Goal: Task Accomplishment & Management: Complete application form

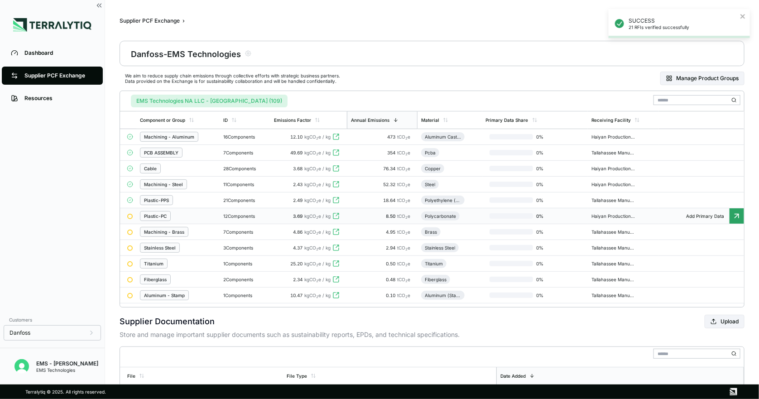
click at [164, 218] on div "Plastic-PC" at bounding box center [155, 215] width 23 height 5
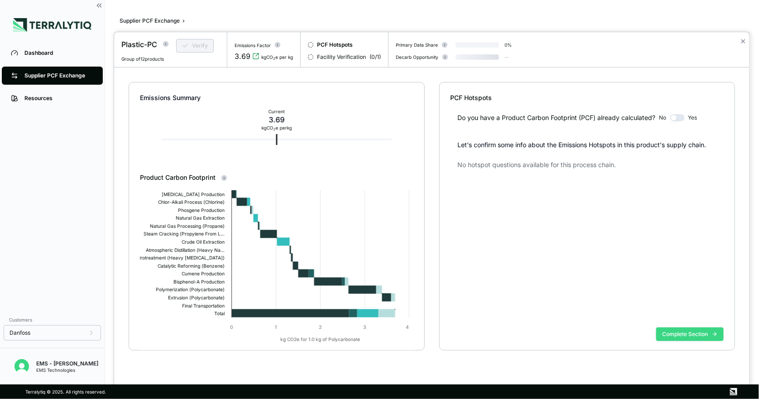
click at [675, 332] on button "Complete Section" at bounding box center [689, 334] width 67 height 14
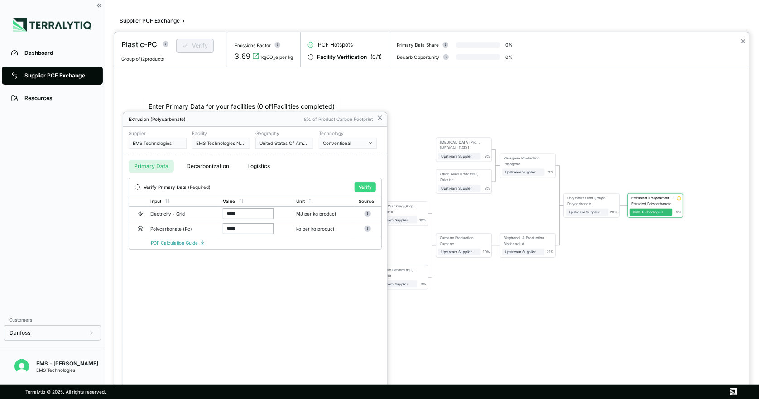
click at [361, 183] on button "Verify" at bounding box center [365, 187] width 21 height 10
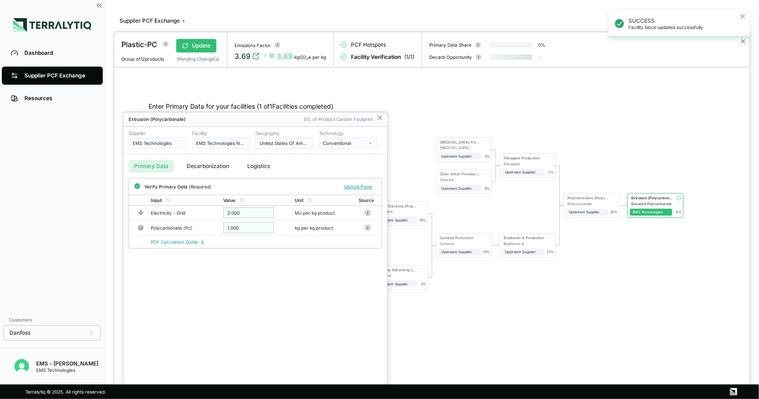
click at [77, 74] on div at bounding box center [379, 199] width 759 height 399
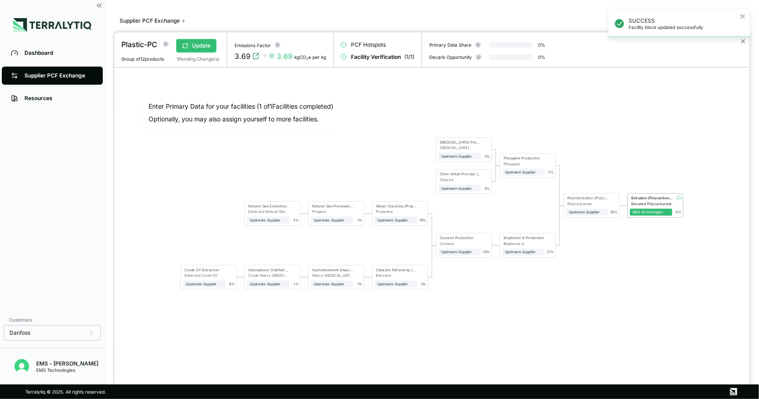
click at [77, 77] on div at bounding box center [379, 199] width 759 height 399
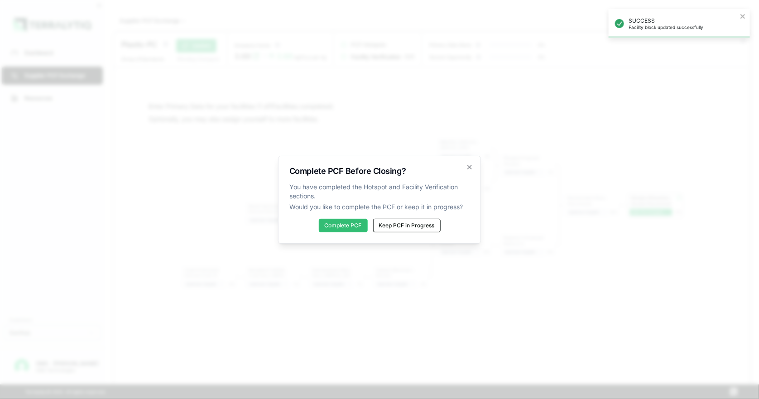
click at [332, 216] on div "Complete PCF Before Closing? You have completed the Hotspot and Facility Verifi…" at bounding box center [379, 200] width 203 height 88
click at [338, 224] on button "Complete PCF" at bounding box center [343, 226] width 49 height 14
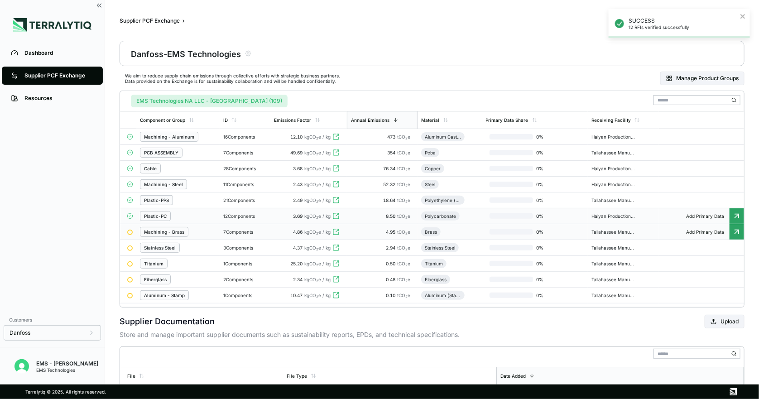
click at [166, 234] on div "Machining - Brass" at bounding box center [164, 231] width 40 height 5
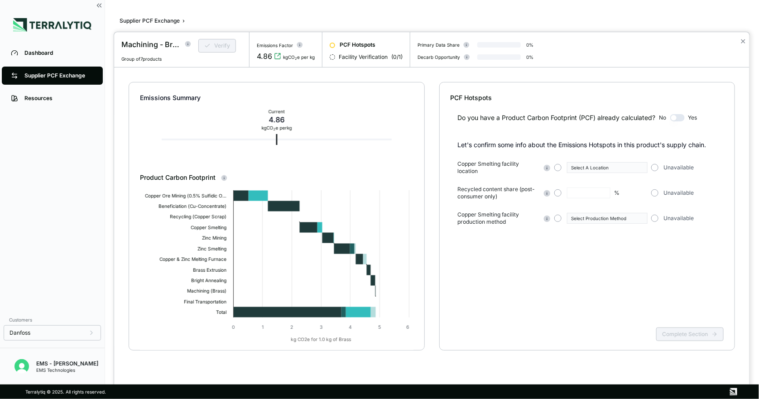
click at [649, 166] on div "Copper Smelting facility location Select A Location Unavailable" at bounding box center [591, 167] width 266 height 14
click at [654, 166] on button "button" at bounding box center [654, 167] width 7 height 7
click at [651, 192] on button "button" at bounding box center [654, 192] width 7 height 7
click at [654, 221] on button "button" at bounding box center [654, 218] width 7 height 7
click at [682, 329] on button "Complete Section" at bounding box center [689, 334] width 67 height 14
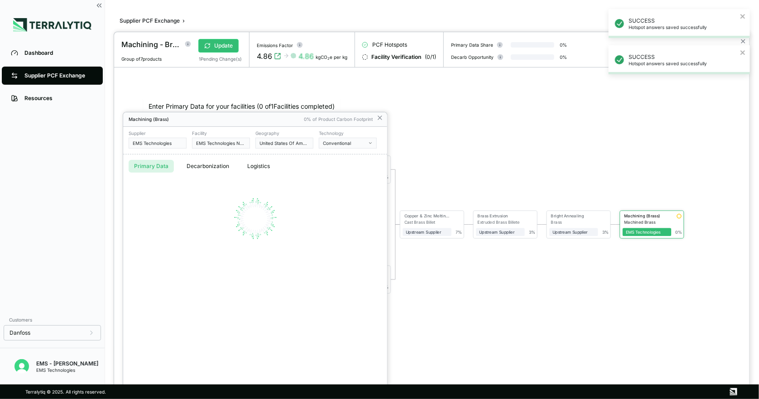
click at [85, 73] on div at bounding box center [379, 199] width 759 height 399
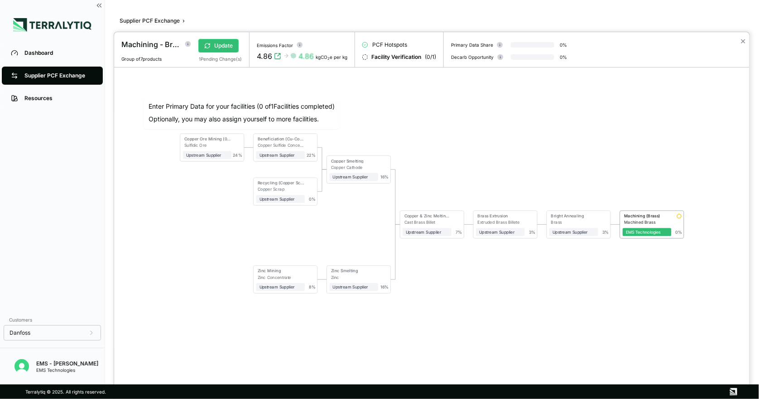
click at [72, 75] on div at bounding box center [379, 199] width 759 height 399
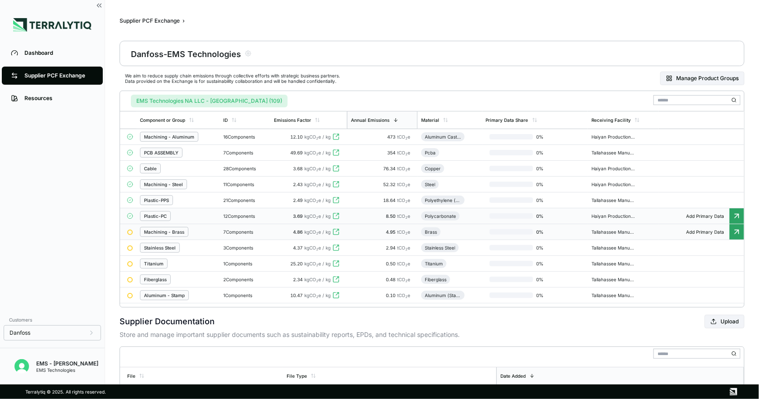
click at [161, 235] on div "Machining - Brass" at bounding box center [164, 231] width 40 height 5
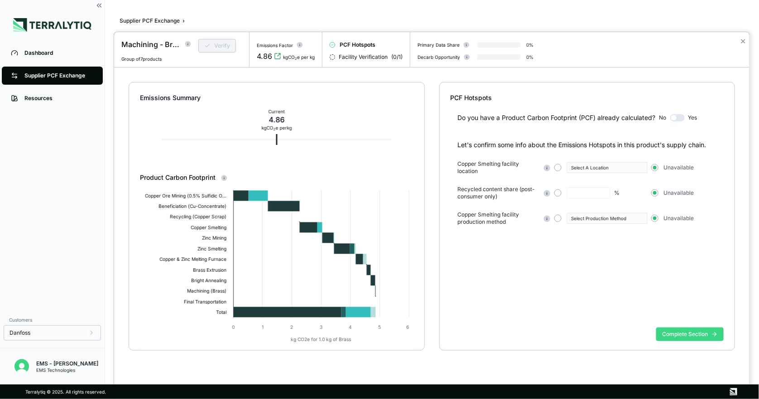
click at [680, 334] on button "Complete Section" at bounding box center [689, 334] width 67 height 14
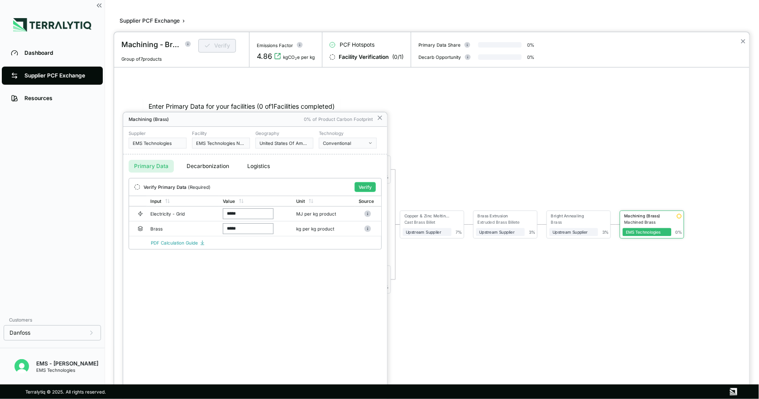
click at [77, 71] on div at bounding box center [379, 199] width 759 height 399
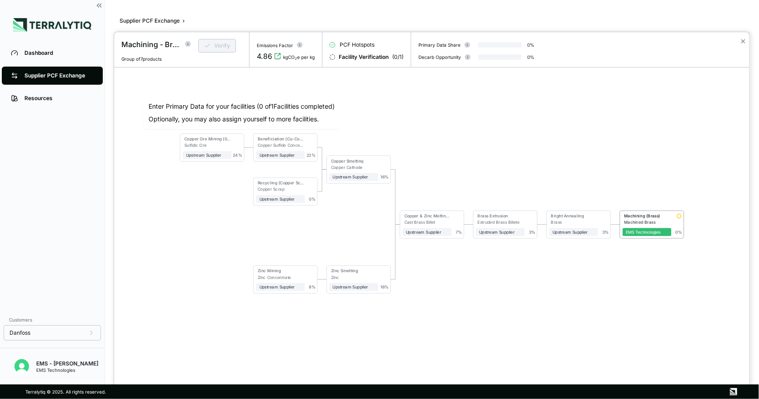
click at [77, 71] on div at bounding box center [379, 199] width 759 height 399
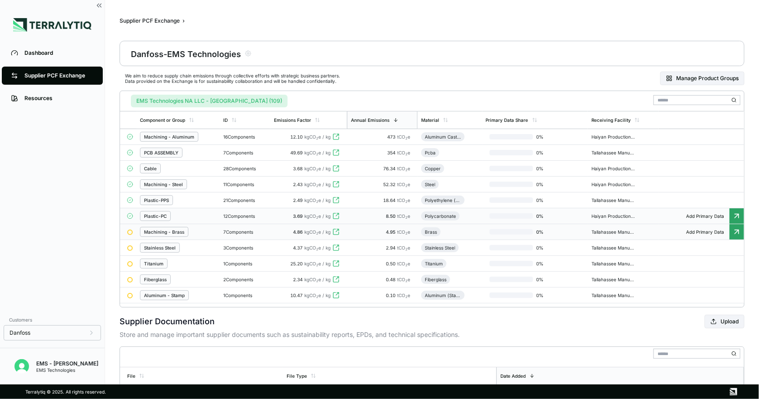
click at [173, 235] on div "Machining - Brass" at bounding box center [164, 231] width 40 height 5
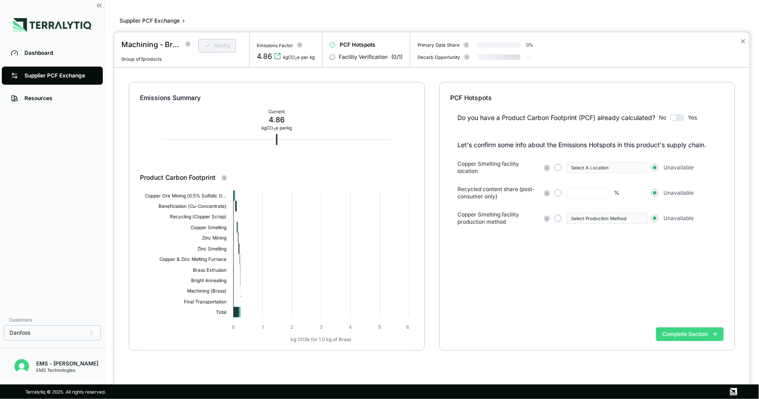
click at [702, 337] on button "Complete Section" at bounding box center [689, 334] width 67 height 14
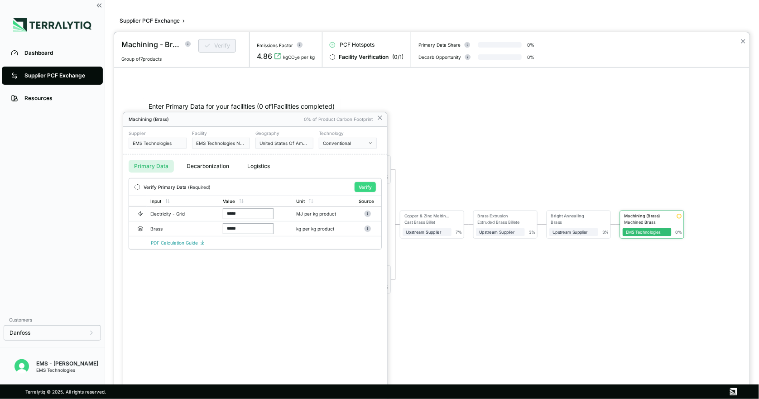
click at [370, 184] on button "Verify" at bounding box center [365, 187] width 21 height 10
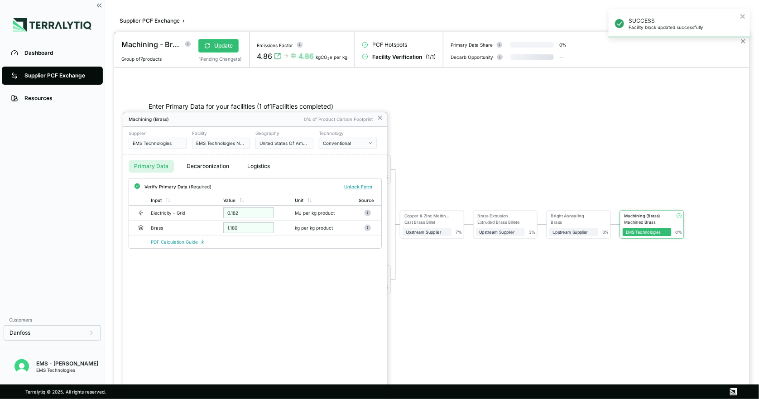
click at [67, 76] on div at bounding box center [379, 199] width 759 height 399
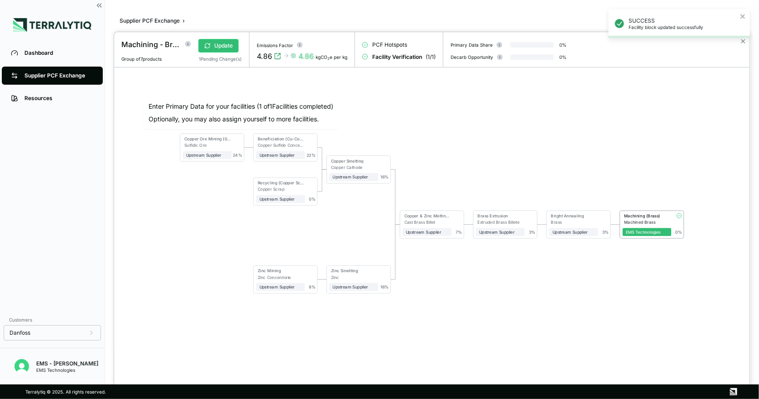
click at [67, 76] on div at bounding box center [379, 199] width 759 height 399
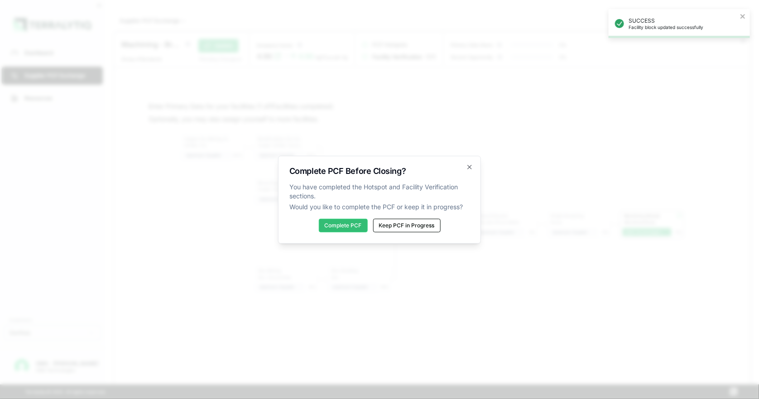
click at [329, 232] on div "Complete PCF Before Closing? You have completed the Hotspot and Facility Verifi…" at bounding box center [379, 200] width 203 height 88
click at [331, 228] on button "Complete PCF" at bounding box center [343, 226] width 49 height 14
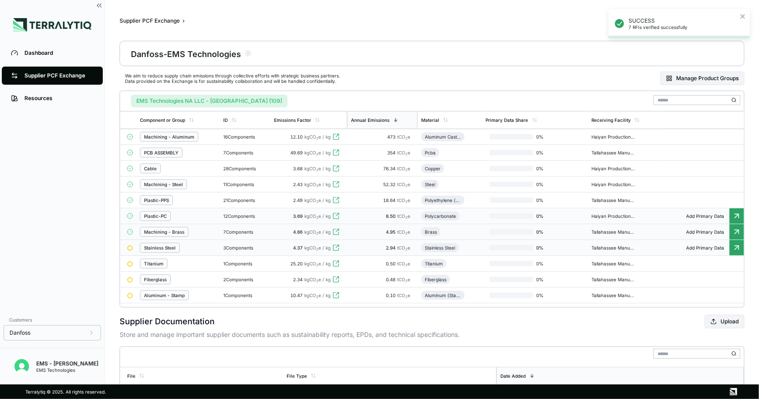
click at [175, 250] on div "Stainless Steel" at bounding box center [160, 247] width 32 height 5
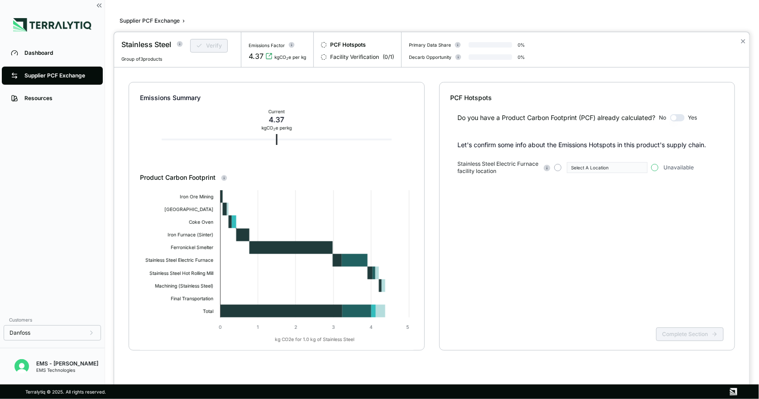
click at [653, 169] on button "button" at bounding box center [654, 167] width 7 height 7
click at [557, 168] on button "button" at bounding box center [557, 167] width 7 height 7
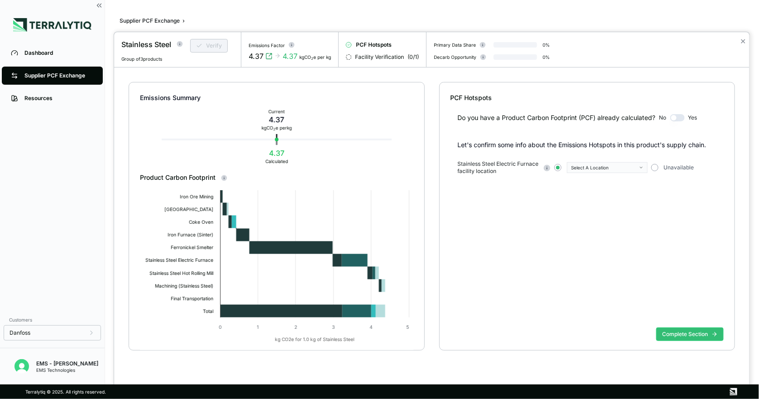
click at [594, 170] on div "Select A Location" at bounding box center [604, 167] width 66 height 5
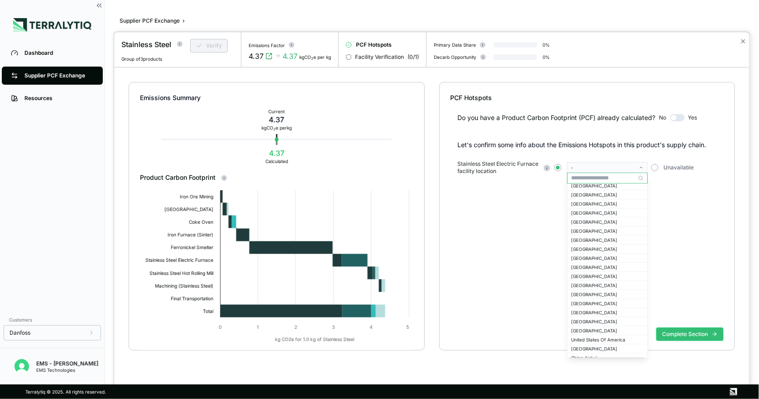
scroll to position [546, 0]
click at [604, 277] on div "[GEOGRAPHIC_DATA]" at bounding box center [607, 276] width 72 height 5
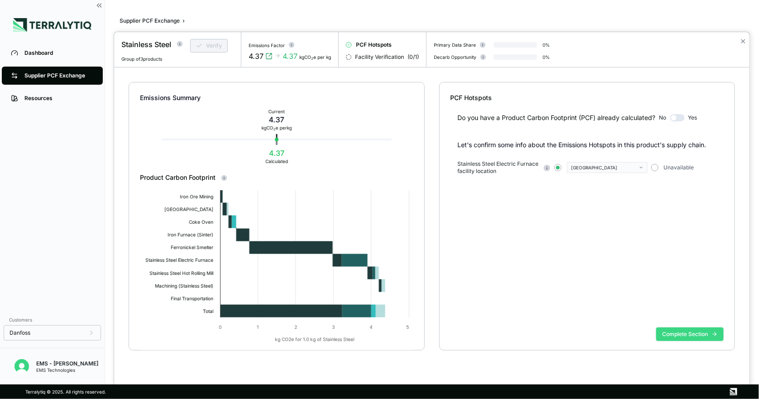
click at [682, 335] on button "Complete Section" at bounding box center [689, 334] width 67 height 14
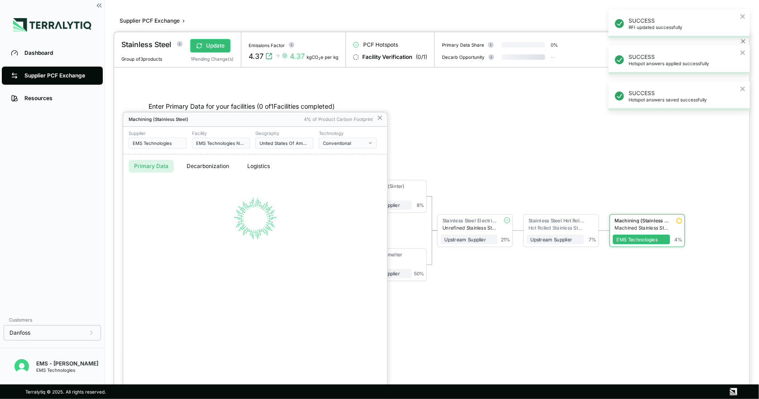
click at [85, 74] on div at bounding box center [379, 199] width 759 height 399
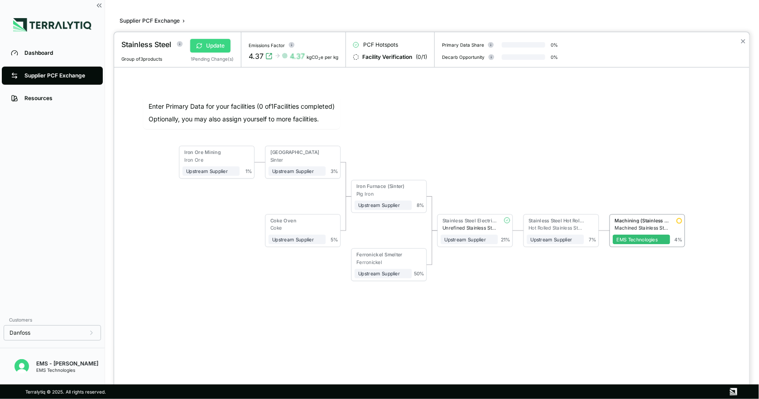
click at [214, 42] on button "Update" at bounding box center [210, 46] width 40 height 14
click at [78, 76] on div at bounding box center [379, 199] width 759 height 399
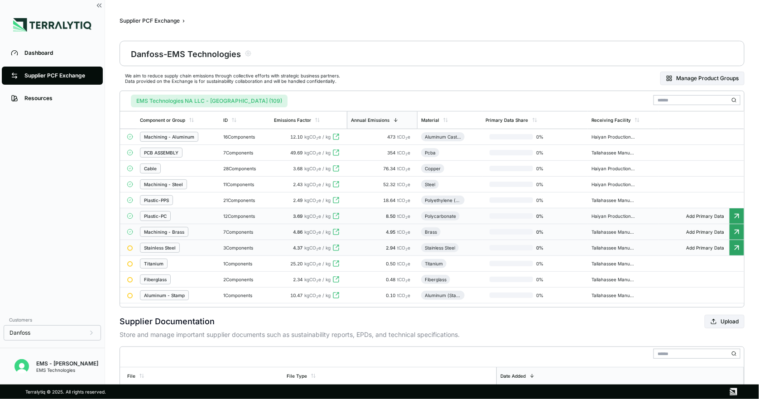
click at [171, 250] on div "Stainless Steel" at bounding box center [160, 247] width 32 height 5
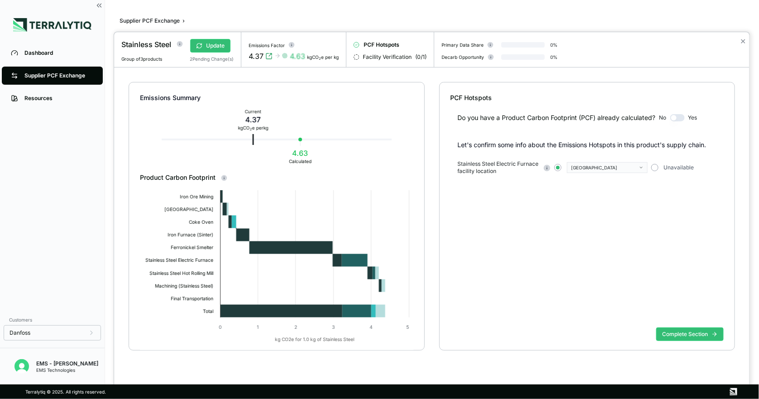
click at [632, 169] on div "[GEOGRAPHIC_DATA]" at bounding box center [604, 167] width 66 height 5
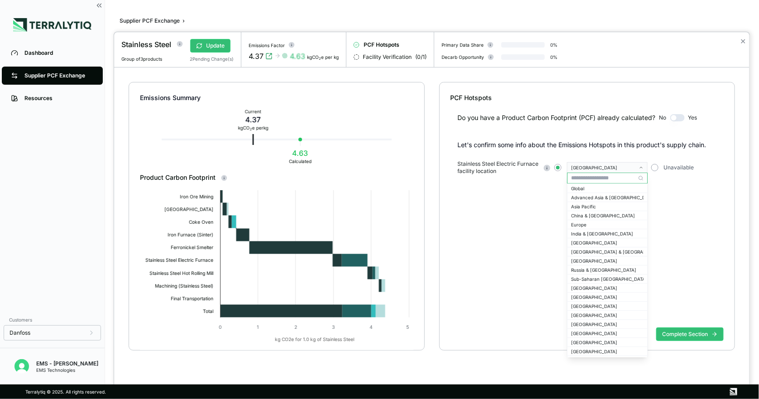
click at [632, 169] on div "[GEOGRAPHIC_DATA]" at bounding box center [604, 167] width 66 height 5
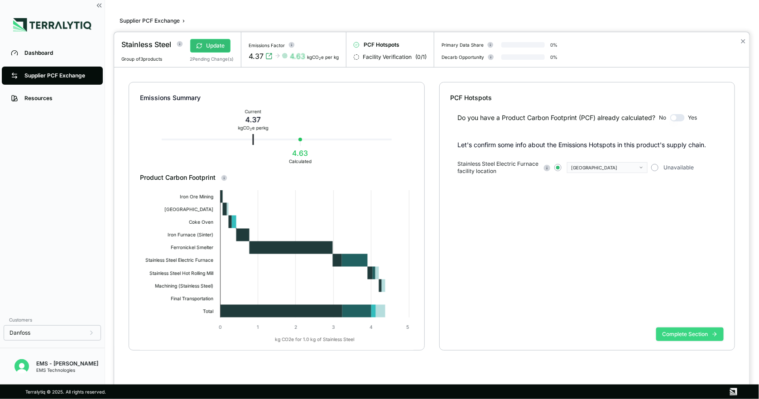
click at [682, 332] on button "Complete Section" at bounding box center [689, 334] width 67 height 14
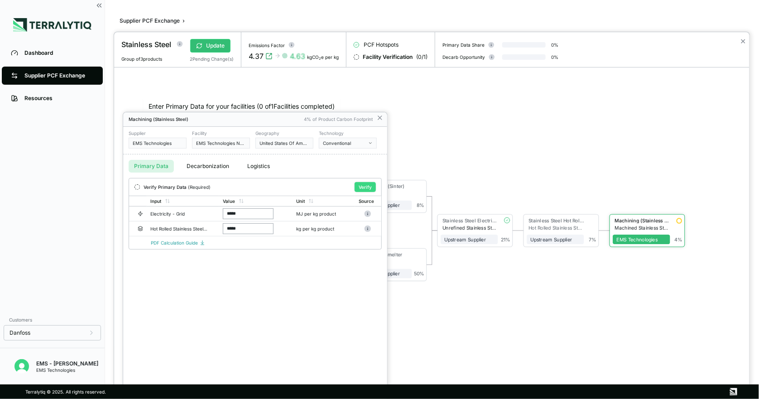
click at [360, 185] on button "Verify" at bounding box center [365, 187] width 21 height 10
click at [77, 75] on div at bounding box center [379, 199] width 759 height 399
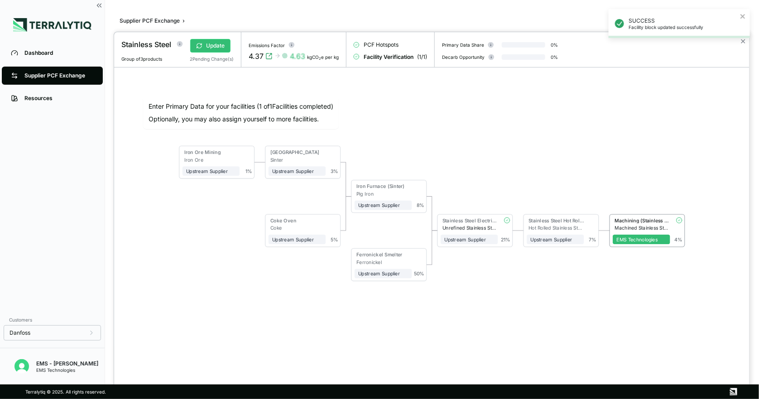
click at [77, 75] on div at bounding box center [379, 199] width 759 height 399
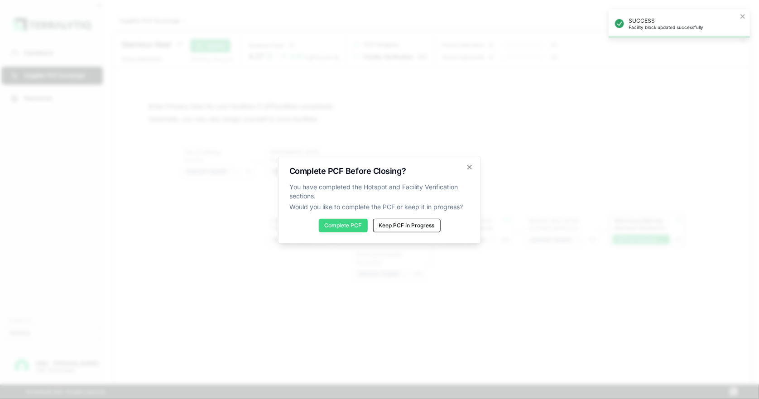
click at [343, 229] on button "Complete PCF" at bounding box center [343, 226] width 49 height 14
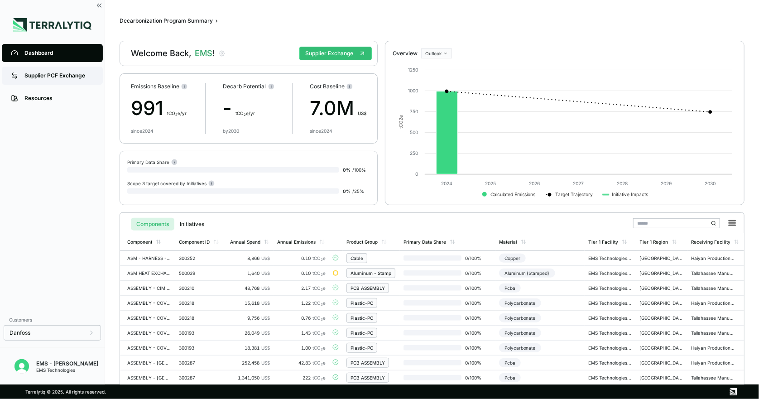
click at [73, 82] on link "Supplier PCF Exchange" at bounding box center [52, 76] width 101 height 18
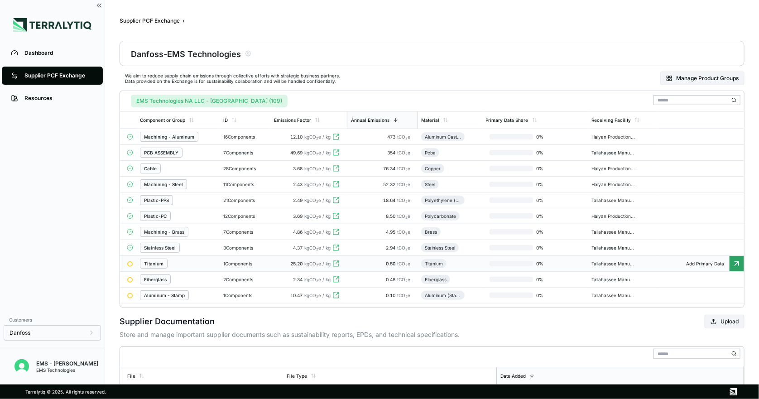
click at [160, 266] on div "Titanium" at bounding box center [153, 263] width 19 height 5
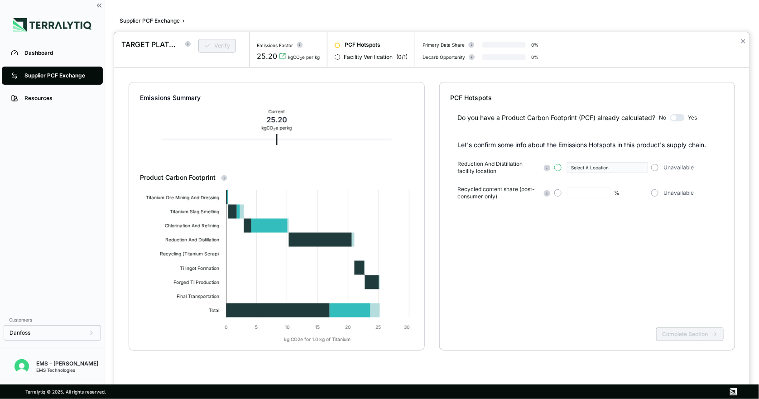
click at [559, 167] on button "button" at bounding box center [557, 167] width 7 height 7
click at [594, 168] on div "Select A Location" at bounding box center [604, 167] width 66 height 5
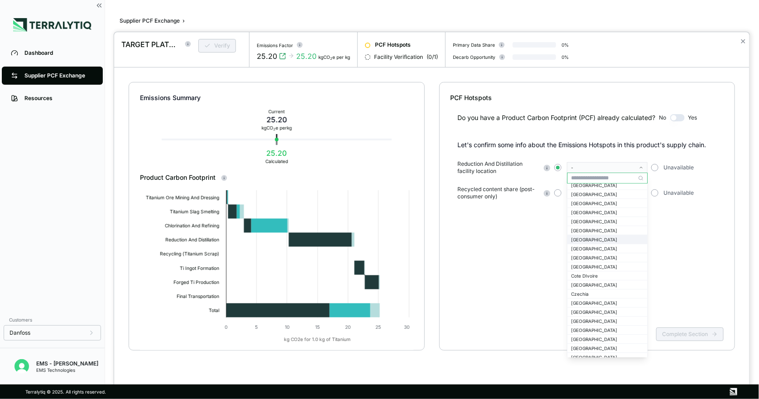
scroll to position [241, 0]
click at [602, 318] on div "[GEOGRAPHIC_DATA]" at bounding box center [607, 318] width 72 height 5
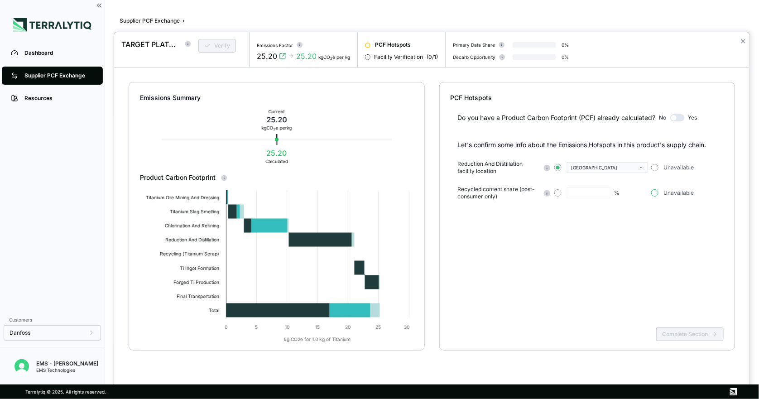
click at [653, 193] on button "button" at bounding box center [654, 192] width 7 height 7
click at [676, 332] on button "Complete Section" at bounding box center [689, 334] width 67 height 14
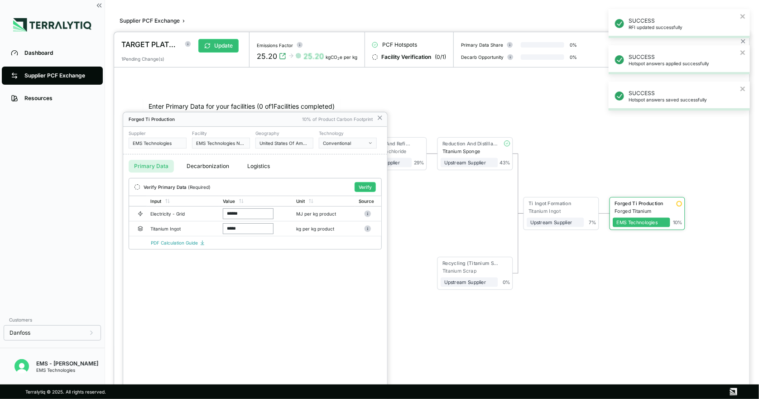
click at [216, 47] on div at bounding box center [431, 215] width 635 height 367
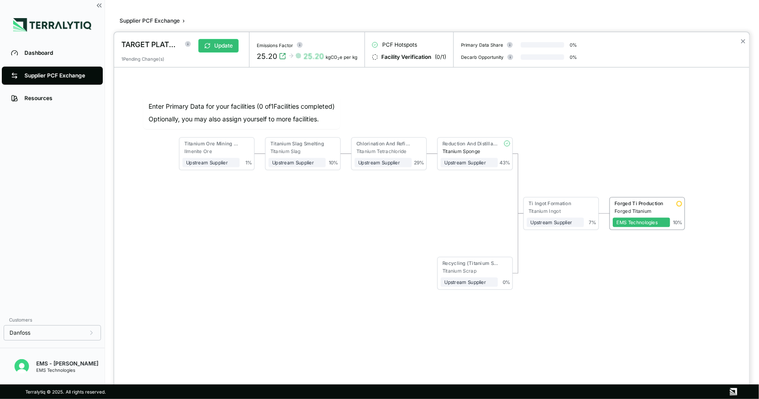
click at [82, 71] on div at bounding box center [379, 199] width 759 height 399
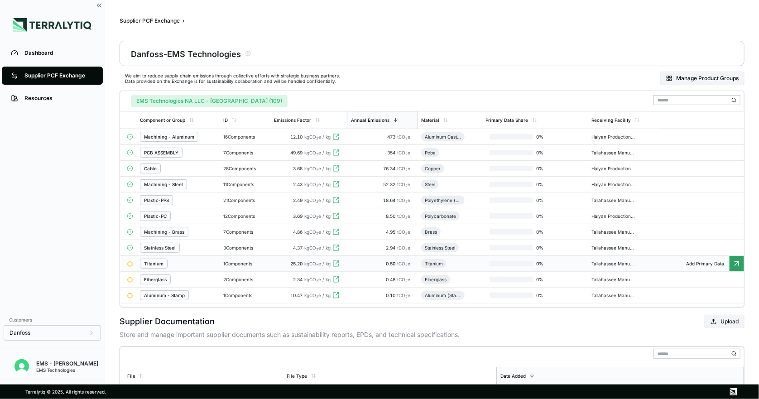
click at [160, 266] on div "Titanium" at bounding box center [153, 263] width 19 height 5
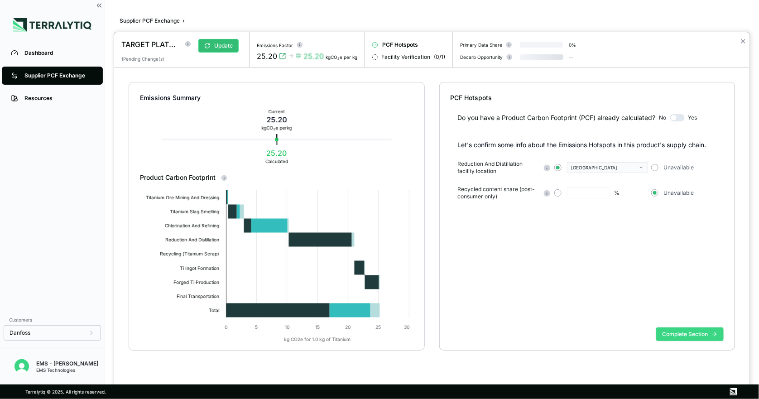
click at [706, 338] on button "Complete Section" at bounding box center [689, 334] width 67 height 14
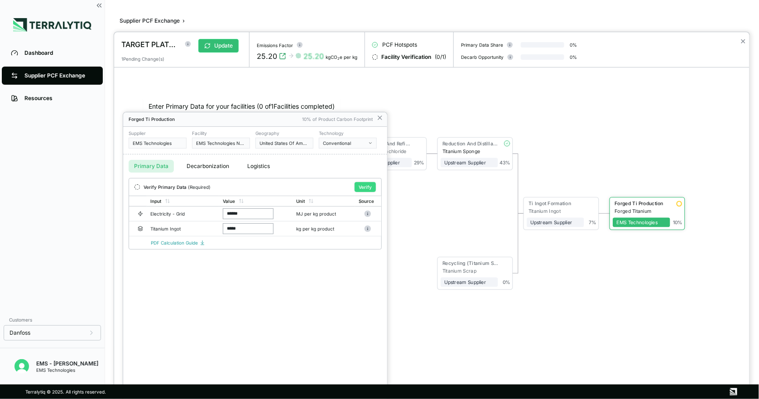
click at [362, 187] on button "Verify" at bounding box center [365, 187] width 21 height 10
click at [81, 76] on div at bounding box center [379, 199] width 759 height 399
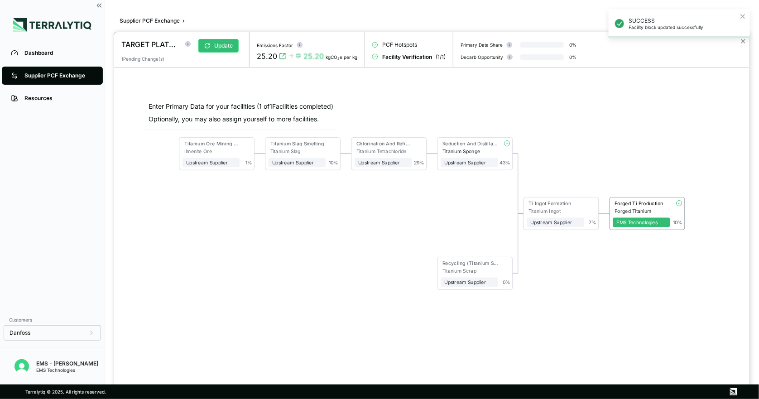
click at [81, 76] on div at bounding box center [379, 199] width 759 height 399
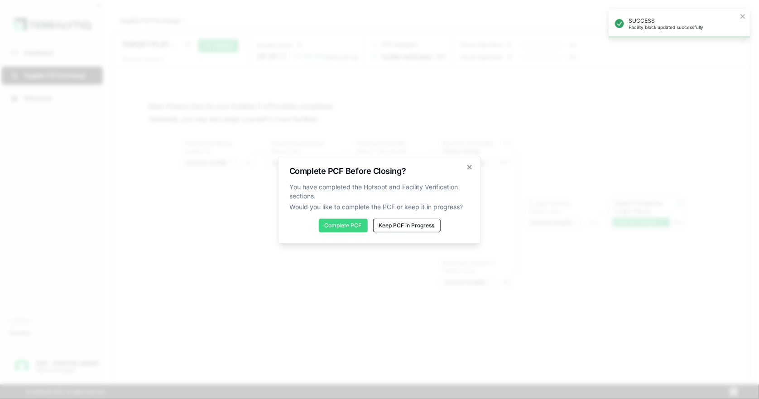
click at [329, 223] on button "Complete PCF" at bounding box center [343, 226] width 49 height 14
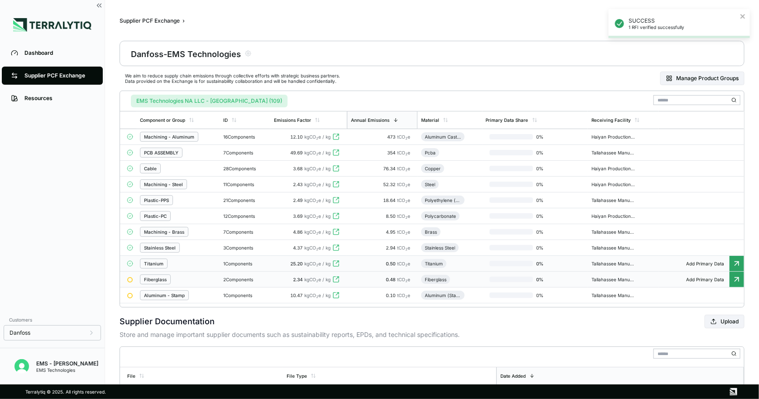
click at [161, 282] on div "Fiberglass" at bounding box center [155, 279] width 23 height 5
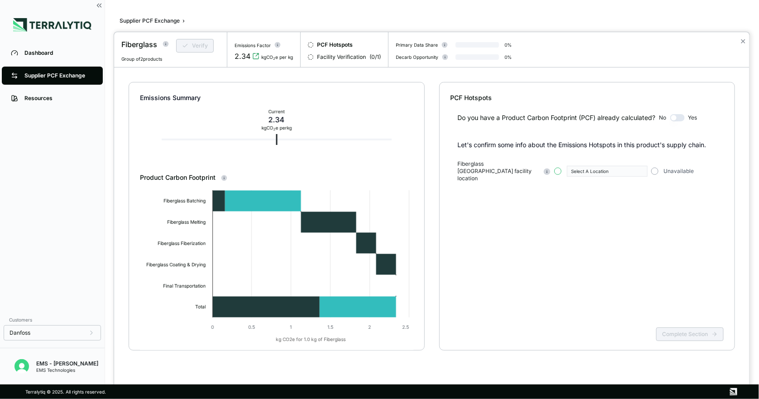
click at [557, 168] on button "button" at bounding box center [557, 171] width 7 height 7
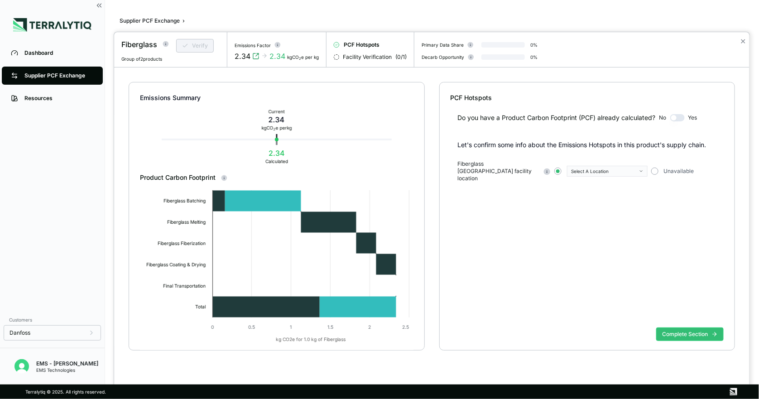
click at [596, 168] on div "Select A Location" at bounding box center [604, 170] width 66 height 5
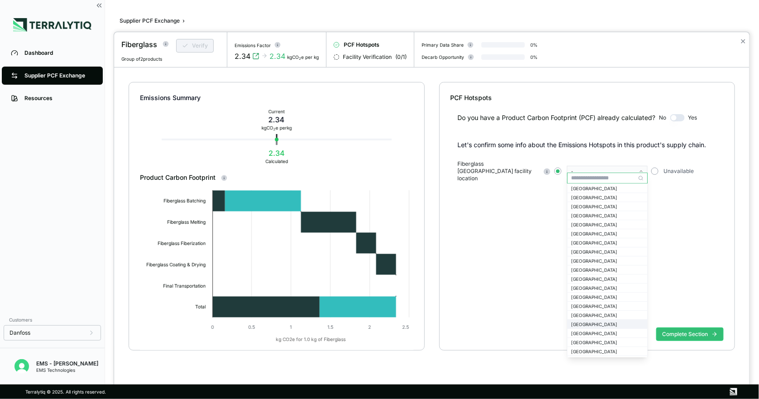
scroll to position [483, 0]
click at [601, 337] on div "[GEOGRAPHIC_DATA]" at bounding box center [607, 339] width 72 height 5
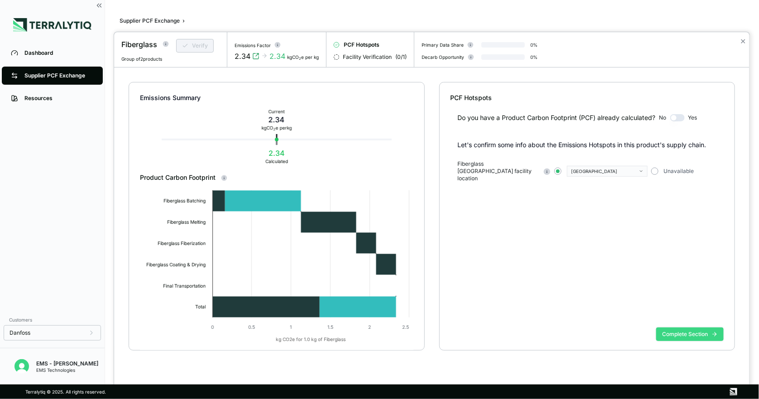
click at [672, 333] on button "Complete Section" at bounding box center [689, 334] width 67 height 14
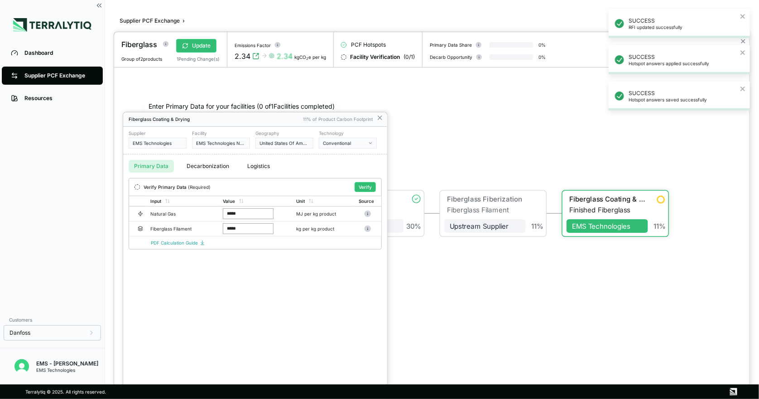
click at [71, 76] on div at bounding box center [379, 199] width 759 height 399
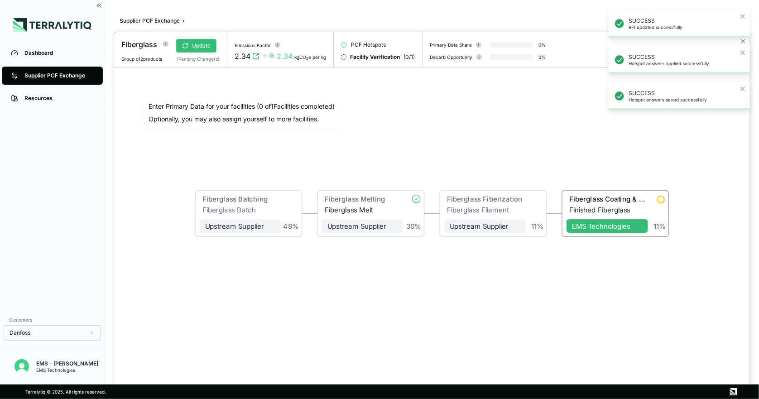
click at [71, 76] on div at bounding box center [379, 199] width 759 height 399
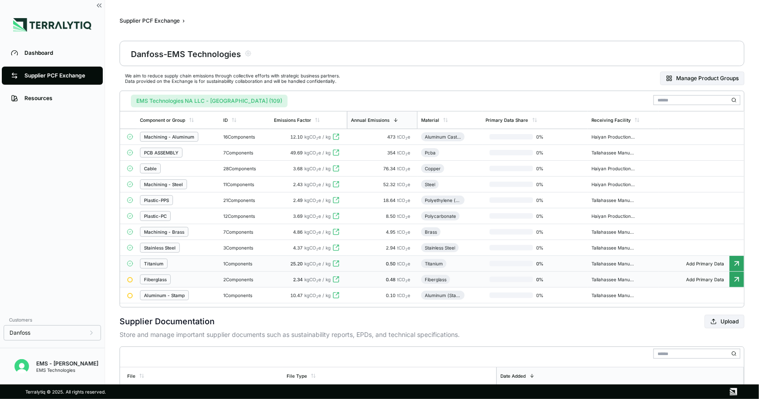
click at [161, 282] on div "Fiberglass" at bounding box center [155, 279] width 23 height 5
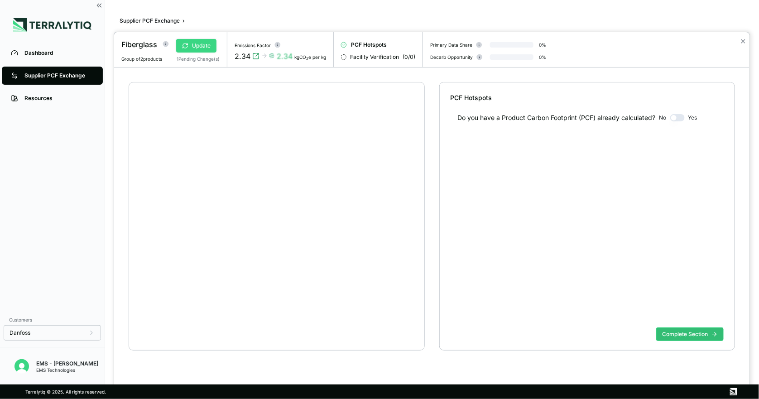
click at [202, 45] on button "Update" at bounding box center [196, 46] width 40 height 14
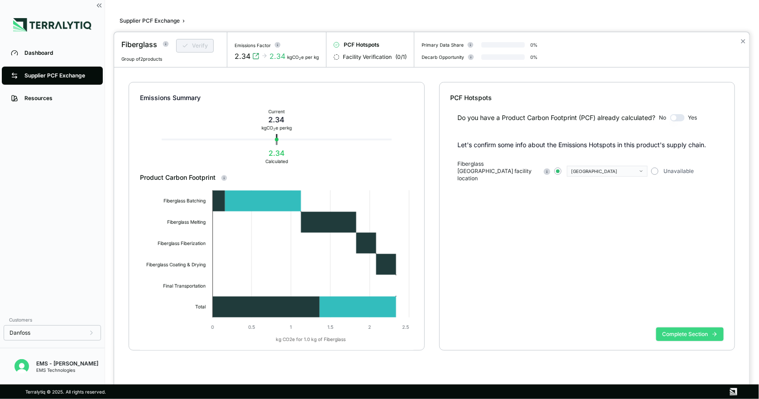
click at [661, 331] on button "Complete Section" at bounding box center [689, 334] width 67 height 14
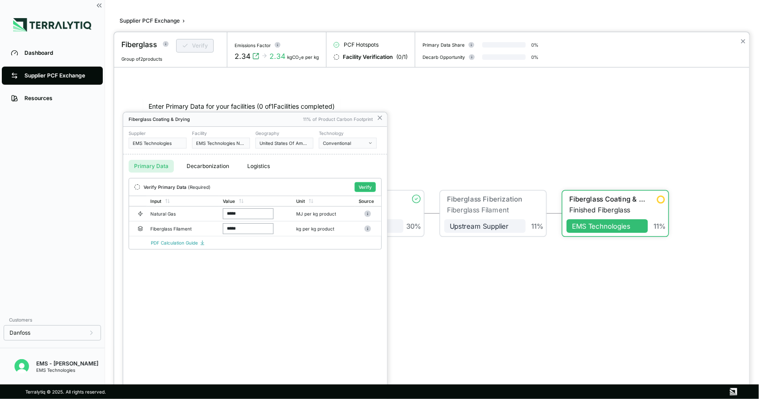
click at [56, 73] on div at bounding box center [379, 199] width 759 height 399
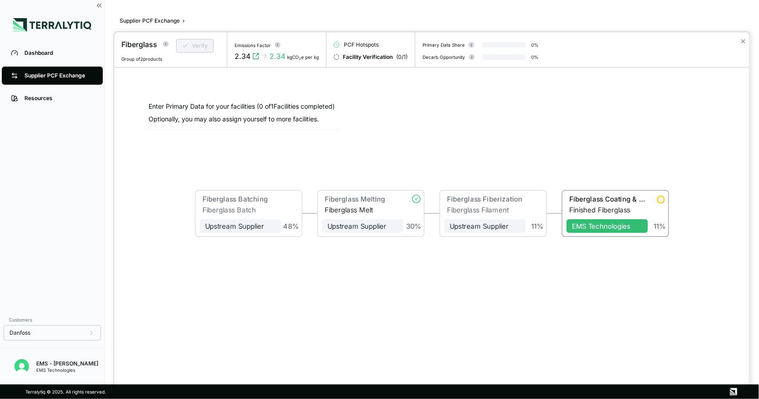
click at [56, 73] on div at bounding box center [379, 199] width 759 height 399
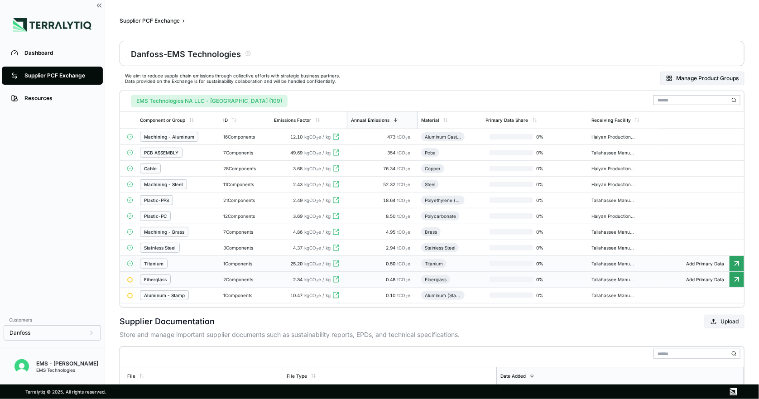
click at [157, 282] on div "Fiberglass" at bounding box center [155, 279] width 23 height 5
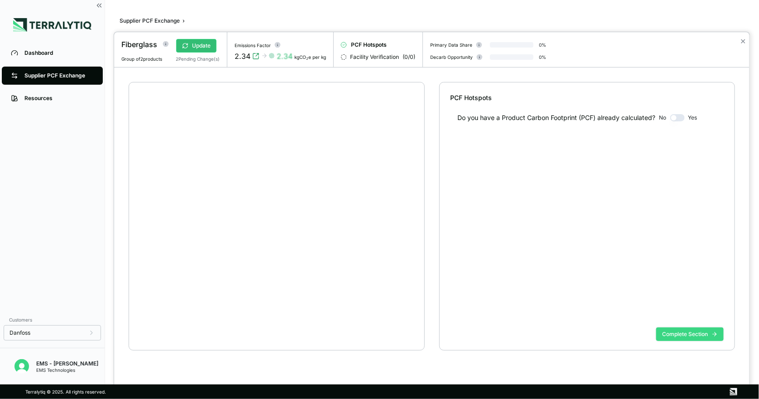
click at [680, 335] on button "Complete Section" at bounding box center [689, 334] width 67 height 14
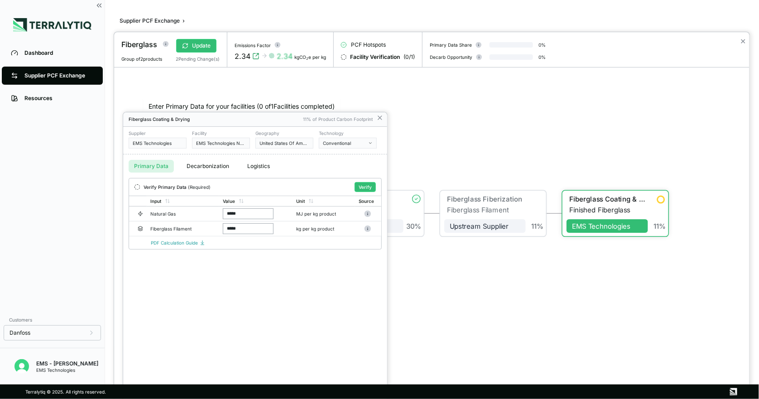
click at [367, 181] on div "Verify Primary Data (Required) Verify" at bounding box center [255, 186] width 252 height 17
click at [365, 183] on button "Verify" at bounding box center [365, 187] width 21 height 10
click at [69, 72] on div at bounding box center [379, 199] width 759 height 399
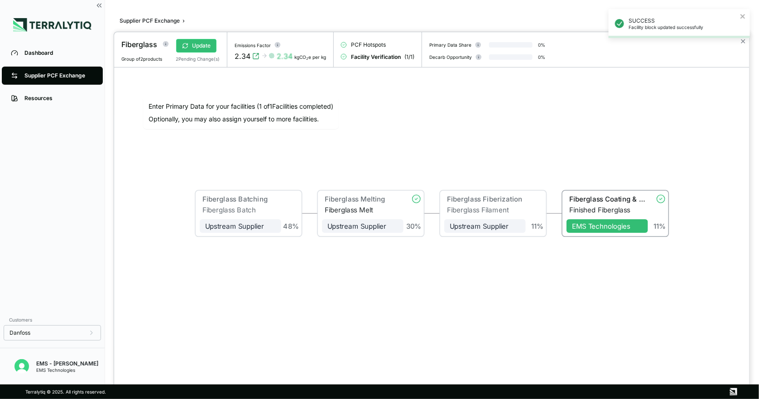
click at [77, 77] on div at bounding box center [379, 199] width 759 height 399
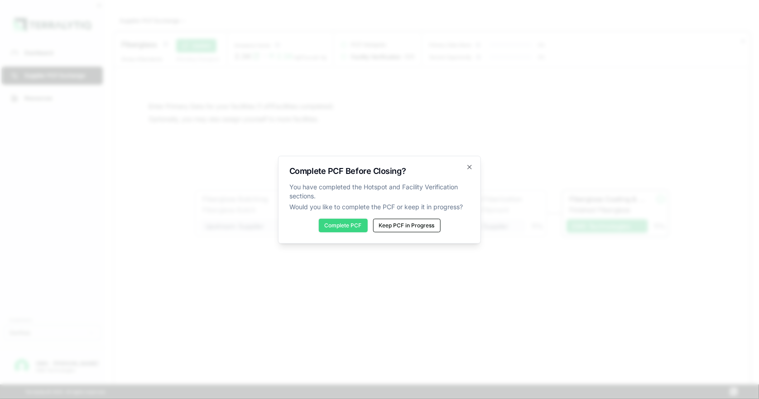
click at [333, 227] on button "Complete PCF" at bounding box center [343, 226] width 49 height 14
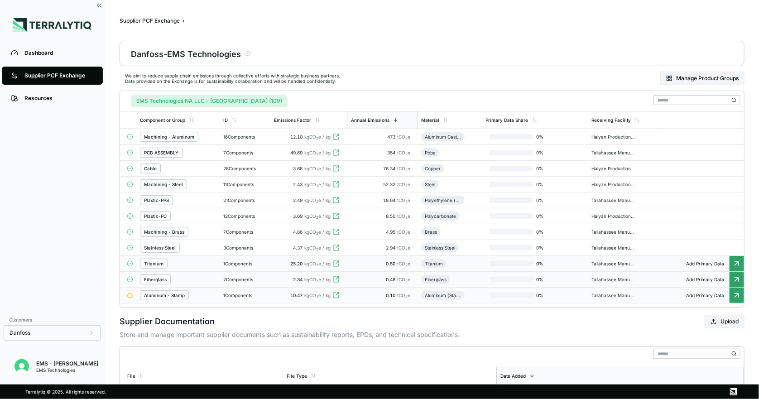
click at [162, 298] on div "Aluminum - Stamp" at bounding box center [164, 295] width 41 height 5
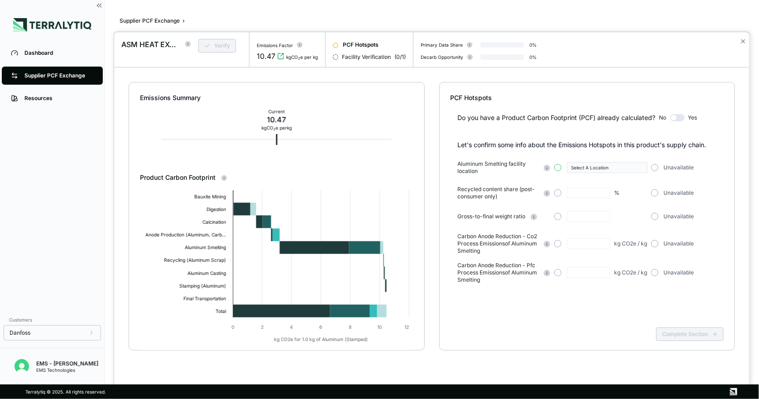
click at [558, 168] on button "button" at bounding box center [557, 167] width 7 height 7
click at [619, 170] on div "Select A Location" at bounding box center [604, 167] width 66 height 5
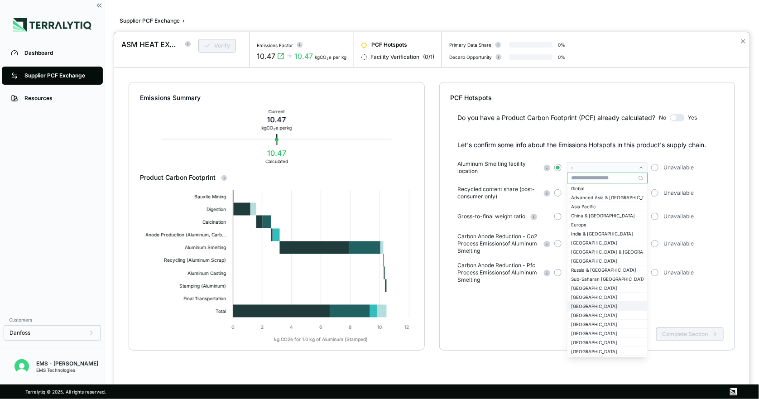
click at [602, 303] on div "[GEOGRAPHIC_DATA]" at bounding box center [607, 305] width 72 height 5
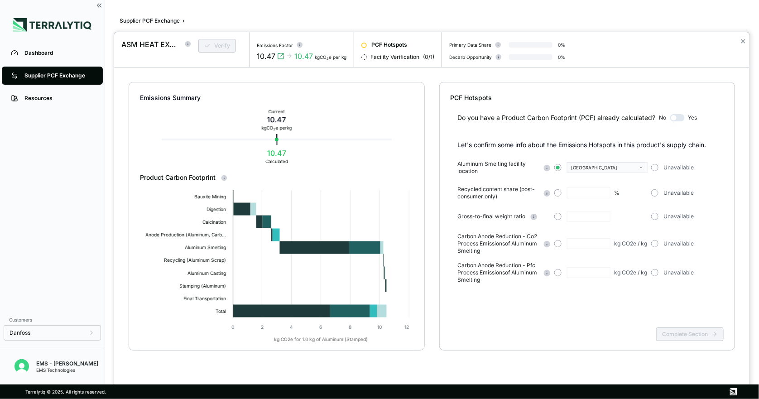
click at [658, 164] on div "Unavailable" at bounding box center [691, 167] width 80 height 7
click at [654, 166] on button "button" at bounding box center [654, 167] width 7 height 7
click at [656, 196] on div "Unavailable" at bounding box center [691, 192] width 80 height 7
click at [656, 194] on button "button" at bounding box center [654, 192] width 7 height 7
click at [654, 217] on button "button" at bounding box center [654, 216] width 7 height 7
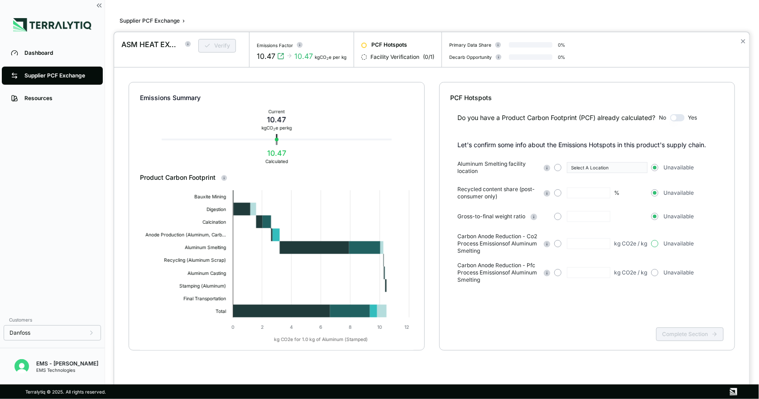
click at [655, 245] on button "button" at bounding box center [654, 243] width 7 height 7
click at [681, 336] on button "Complete Section" at bounding box center [689, 334] width 67 height 14
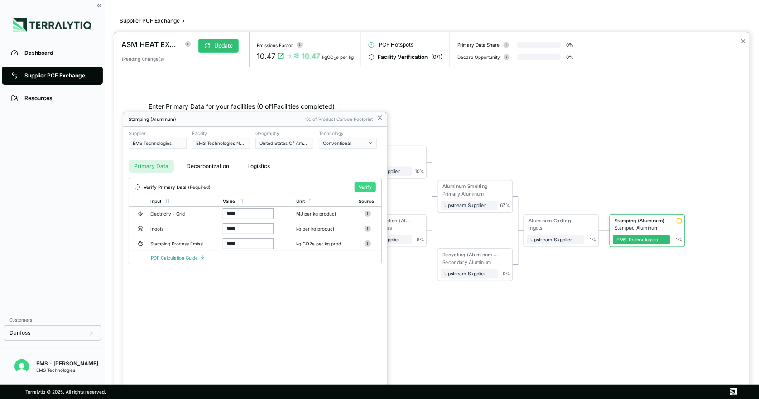
click at [368, 186] on button "Verify" at bounding box center [365, 187] width 21 height 10
click at [70, 72] on div at bounding box center [379, 199] width 759 height 399
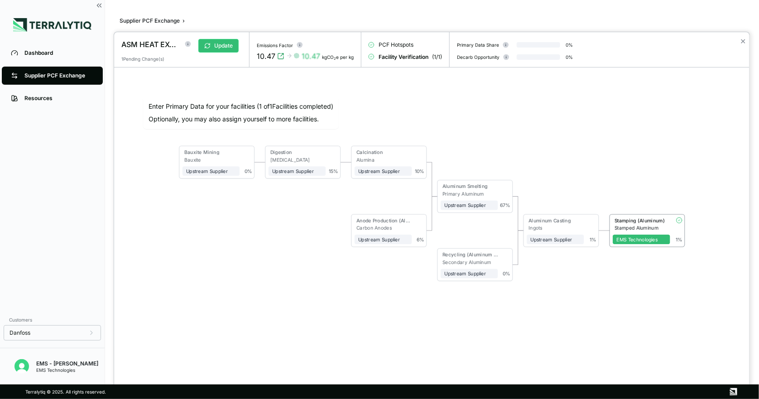
click at [85, 77] on div at bounding box center [379, 199] width 759 height 399
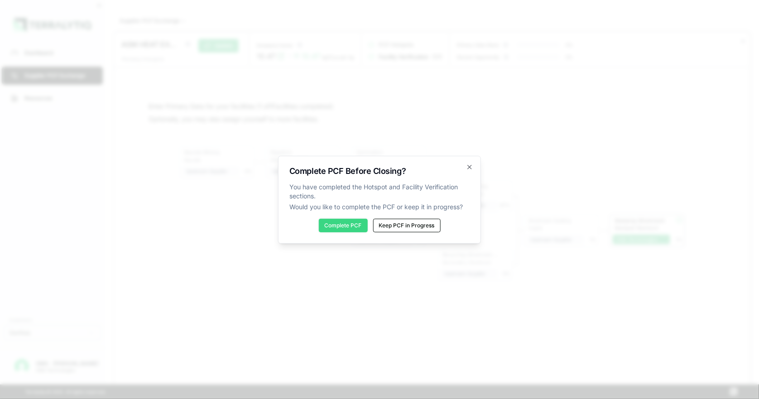
click at [339, 221] on button "Complete PCF" at bounding box center [343, 226] width 49 height 14
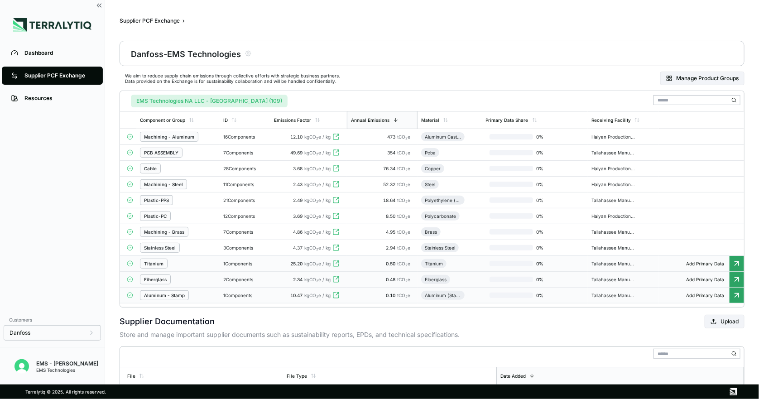
click at [0, 214] on div "Dashboard Supplier PCF Exchange Resources" at bounding box center [52, 176] width 105 height 269
click at [476, 346] on div "Supplier Documentation Upload Store and manage important supplier documents suc…" at bounding box center [432, 376] width 625 height 122
